Goal: Find specific page/section: Find specific page/section

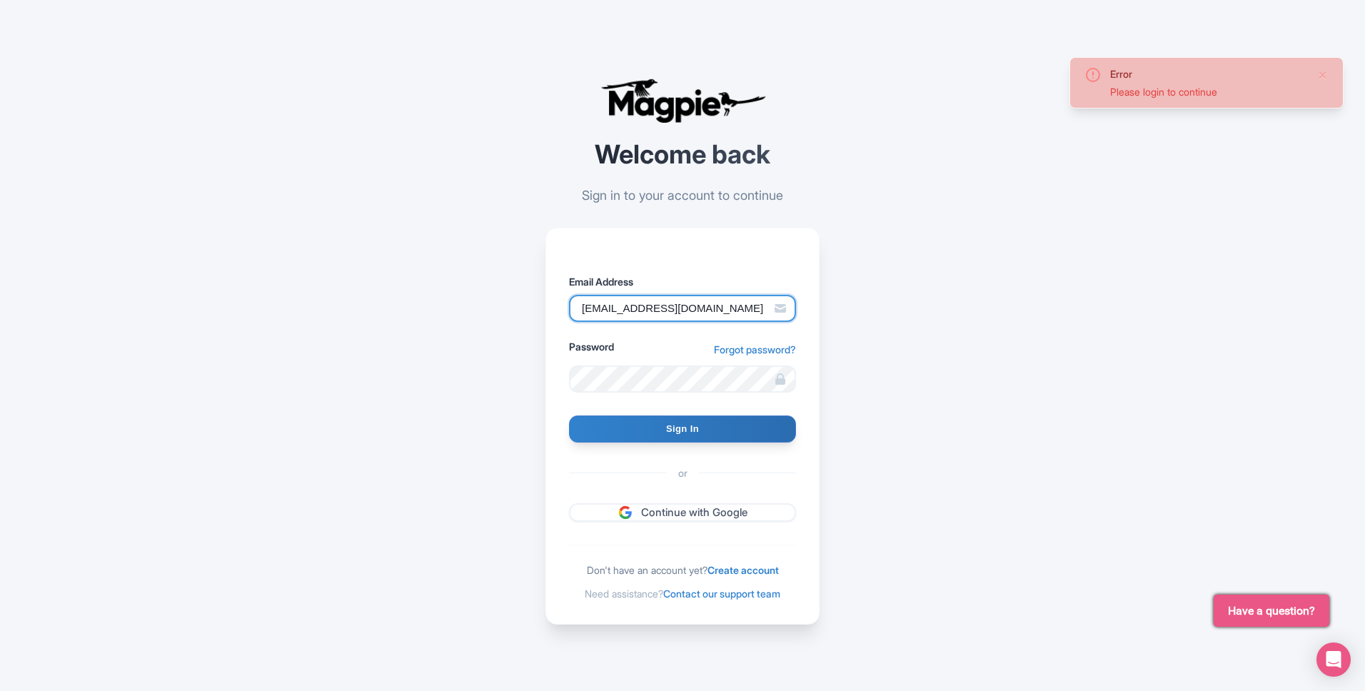
click at [743, 302] on input "info@tomis.tech" at bounding box center [682, 308] width 227 height 27
type input "ppc@tourppc.com"
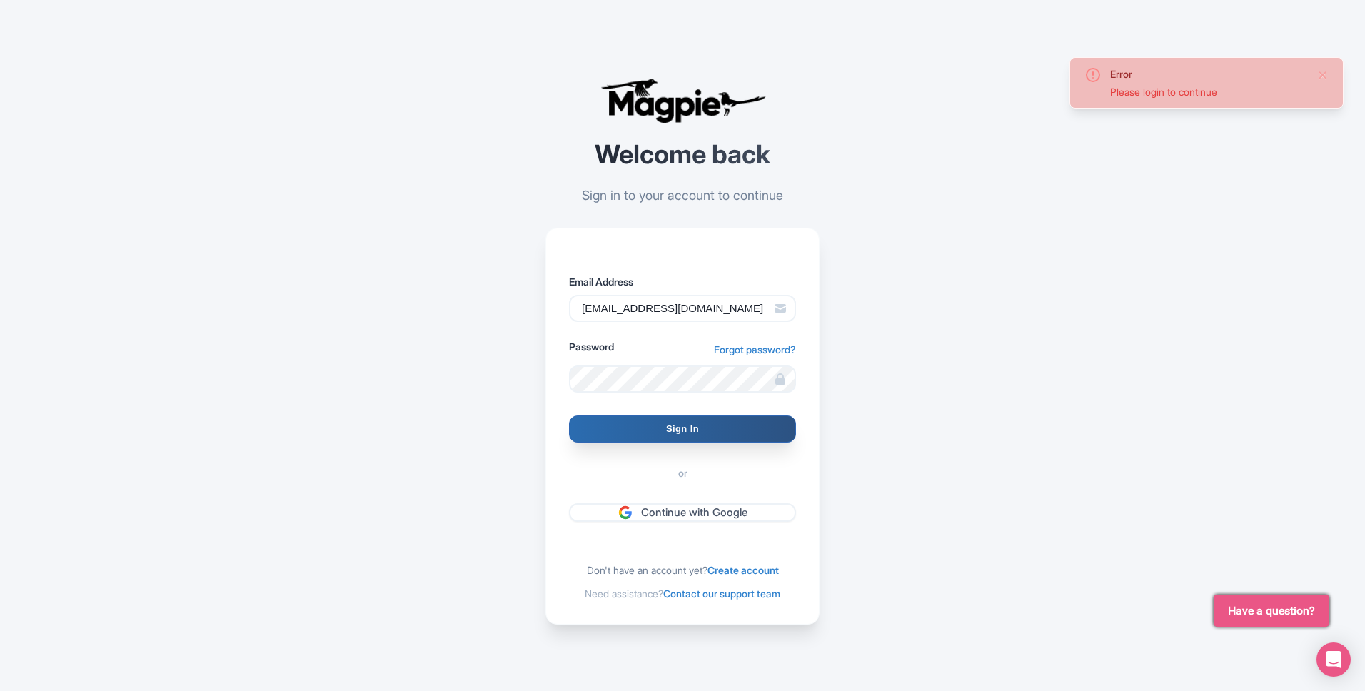
click at [683, 431] on input "Sign In" at bounding box center [682, 429] width 227 height 27
type input "Signing in..."
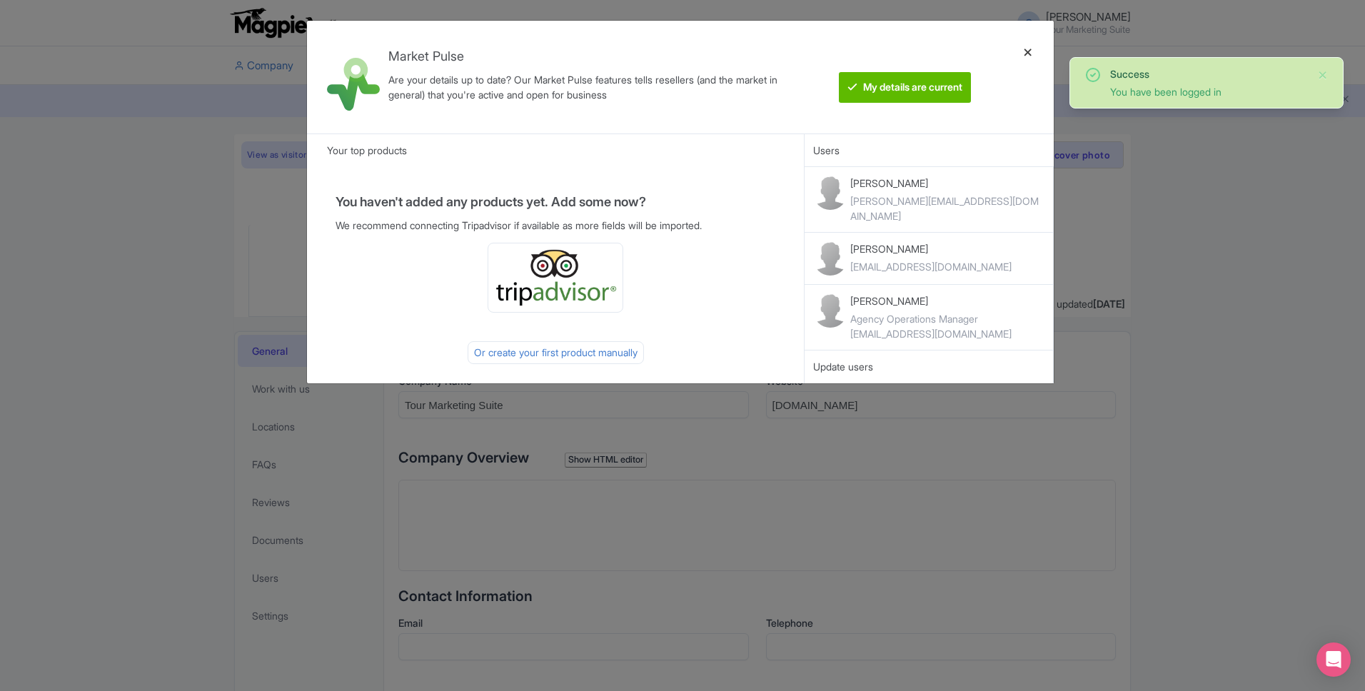
click at [1030, 46] on div at bounding box center [1028, 77] width 34 height 90
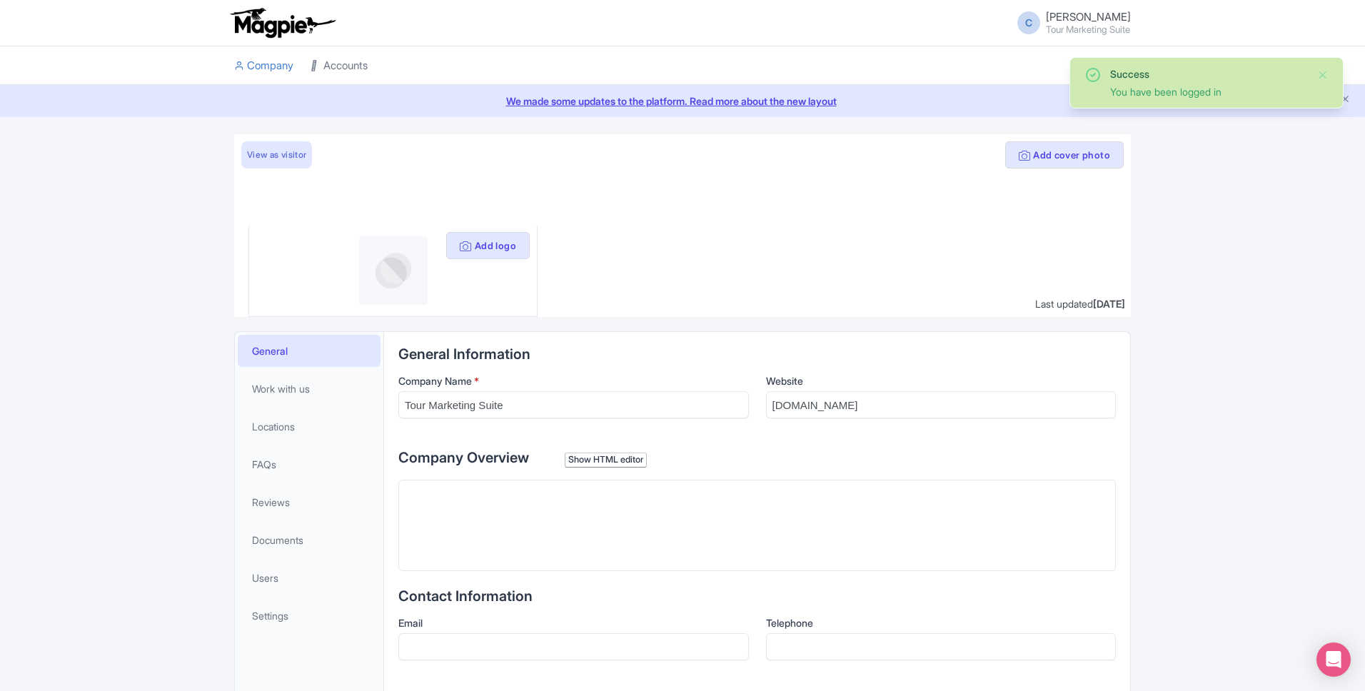
click at [339, 61] on link "Accounts" at bounding box center [339, 65] width 57 height 39
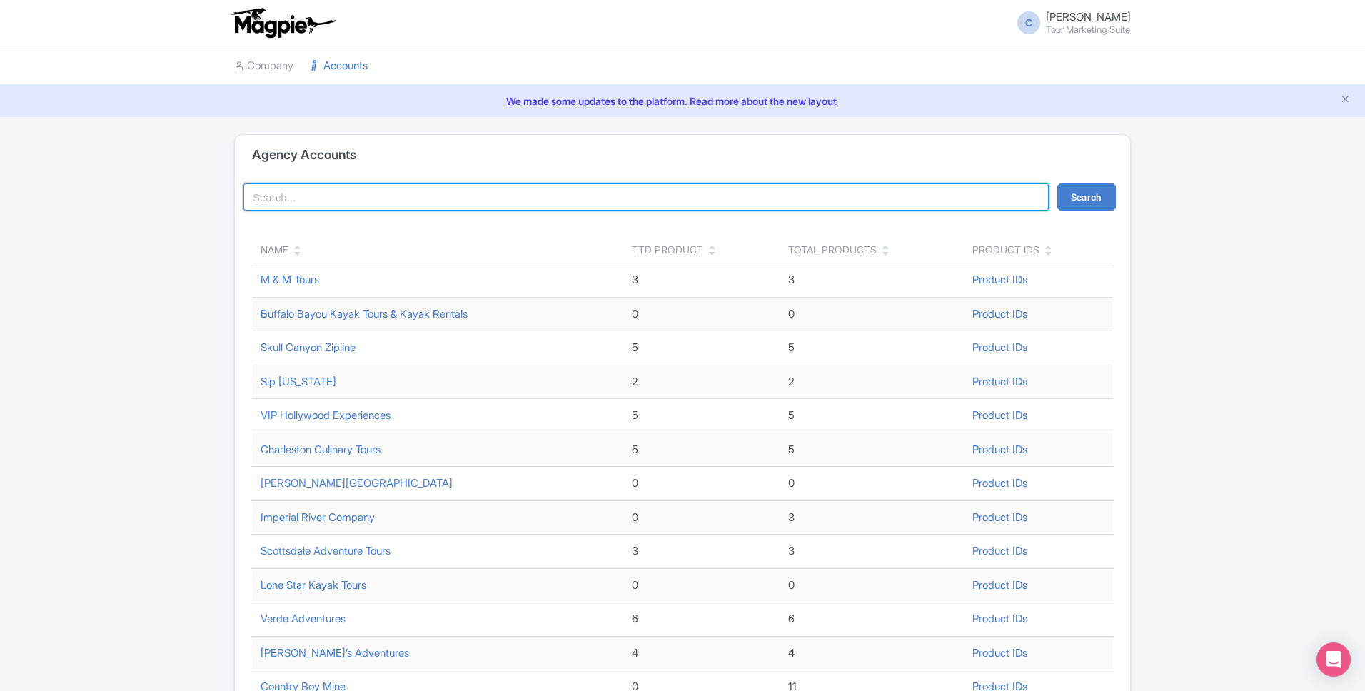
click at [413, 203] on input "search" at bounding box center [645, 197] width 805 height 27
type input "vip"
click at [1086, 202] on button "Search" at bounding box center [1087, 197] width 59 height 27
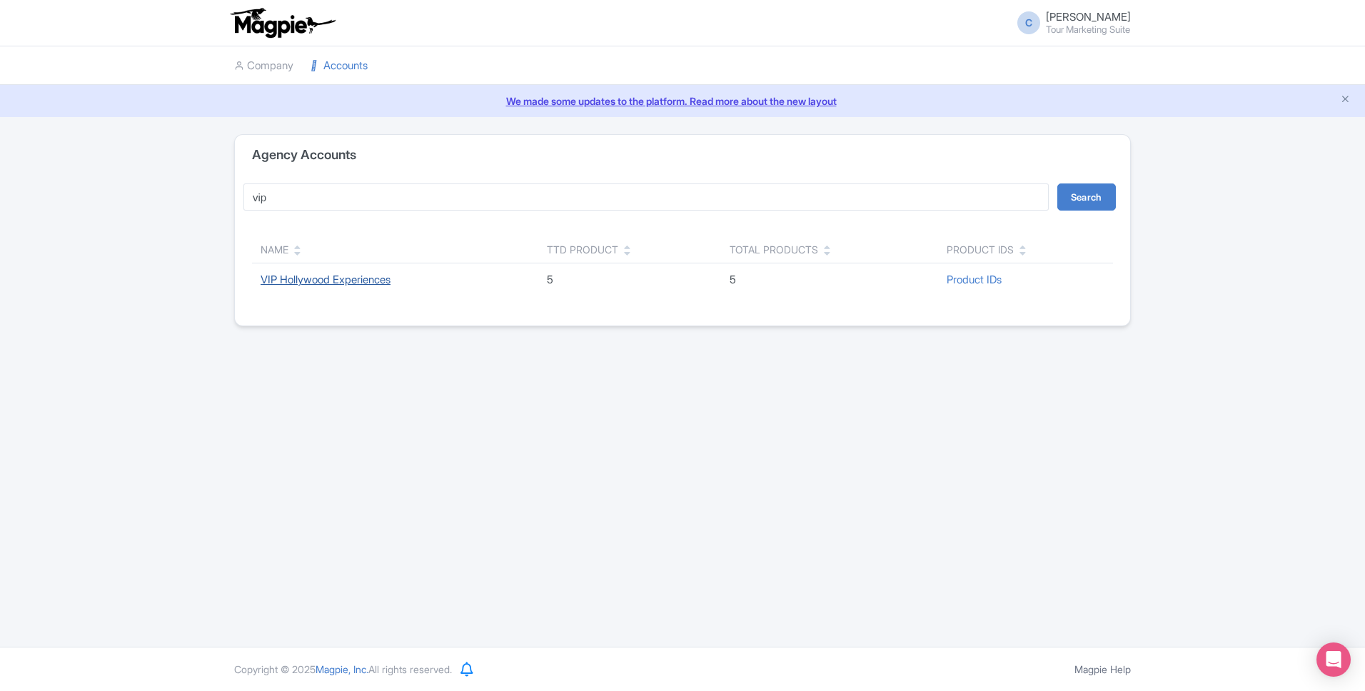
click at [358, 280] on link "VIP Hollywood Experiences" at bounding box center [326, 280] width 130 height 14
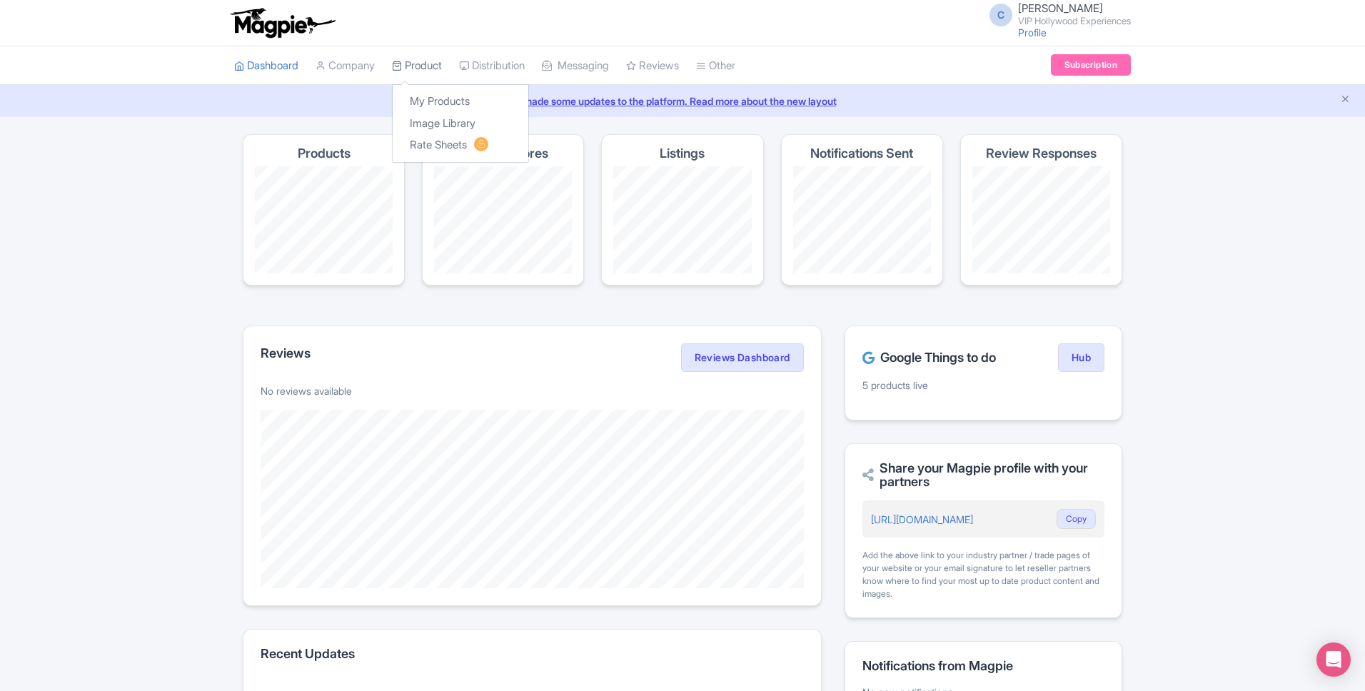
click at [435, 59] on link "Product" at bounding box center [417, 65] width 50 height 39
